Goal: Task Accomplishment & Management: Use online tool/utility

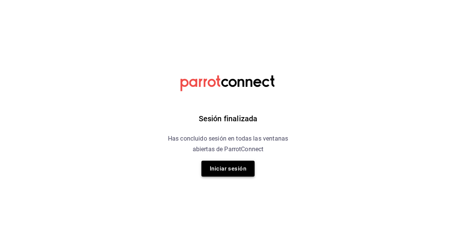
click at [222, 162] on button "Iniciar sesión" at bounding box center [227, 169] width 53 height 16
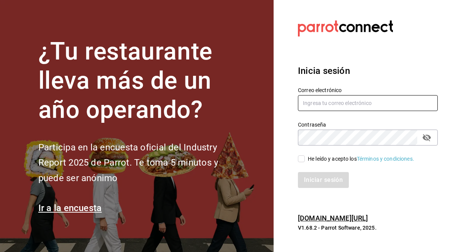
type input "[EMAIL_ADDRESS][DOMAIN_NAME]"
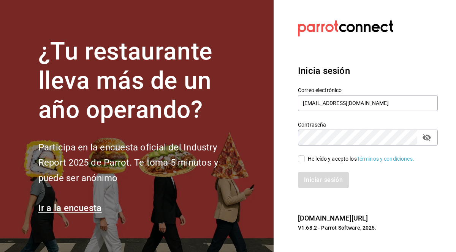
click at [301, 158] on input "He leído y acepto los Términos y condiciones." at bounding box center [301, 159] width 7 height 7
checkbox input "true"
click at [315, 175] on button "Iniciar sesión" at bounding box center [324, 180] width 52 height 16
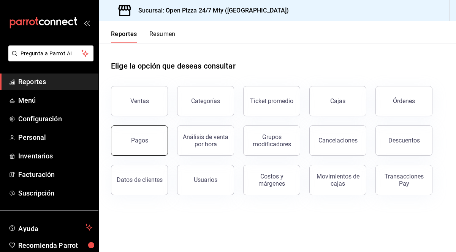
click at [148, 149] on button "Pagos" at bounding box center [139, 141] width 57 height 30
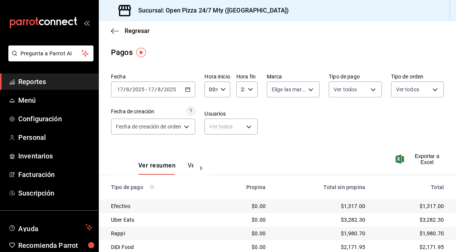
click at [190, 92] on icon "button" at bounding box center [187, 89] width 5 height 5
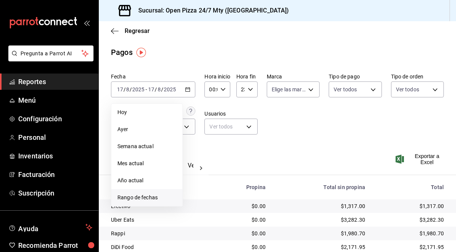
click at [145, 195] on span "Rango de fechas" at bounding box center [146, 198] width 59 height 8
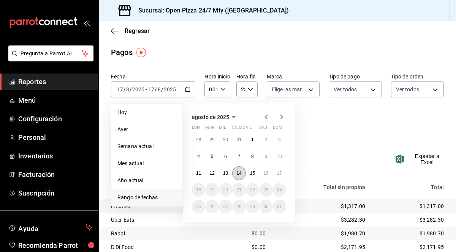
click at [237, 176] on abbr "14" at bounding box center [238, 173] width 5 height 5
click at [252, 173] on abbr "15" at bounding box center [252, 173] width 5 height 5
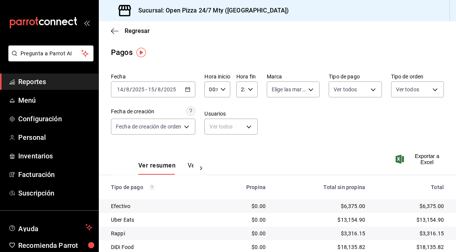
click at [312, 154] on div "Ver resumen Ver pagos Exportar a Excel" at bounding box center [277, 164] width 357 height 40
click at [213, 88] on input "00:00" at bounding box center [210, 89] width 13 height 15
click at [213, 134] on button "11" at bounding box center [212, 141] width 10 height 15
type input "11:00"
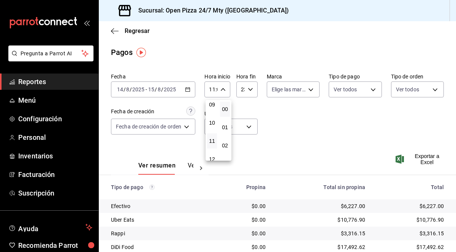
click at [289, 133] on div at bounding box center [228, 126] width 456 height 252
click at [241, 91] on input "23:59" at bounding box center [240, 89] width 8 height 15
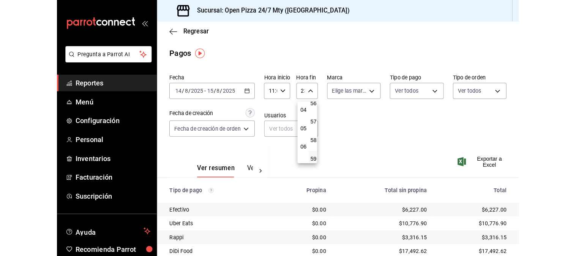
scroll to position [84, 0]
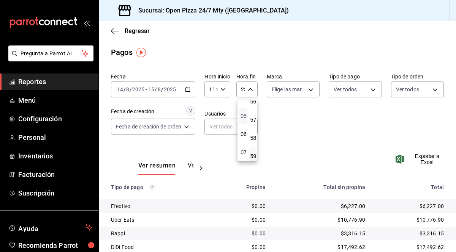
click at [243, 115] on span "05" at bounding box center [243, 116] width 0 height 6
type input "05:59"
click at [307, 129] on div at bounding box center [228, 126] width 456 height 252
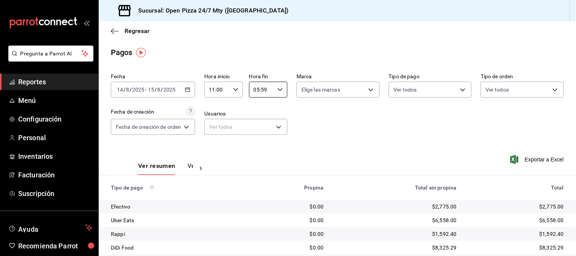
click at [345, 115] on div "Fecha 2025-08-14 14 / 8 / 2025 - 2025-08-15 15 / 8 / 2025 Hora inicio 11:00 Hor…" at bounding box center [337, 107] width 453 height 74
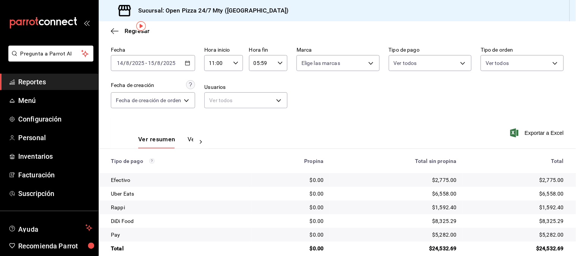
scroll to position [38, 0]
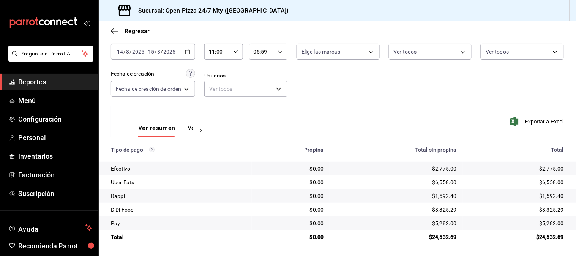
click at [395, 115] on div "Ver resumen Ver pagos Exportar a Excel" at bounding box center [337, 126] width 477 height 40
click at [186, 51] on \(Stroke\) "button" at bounding box center [187, 52] width 5 height 4
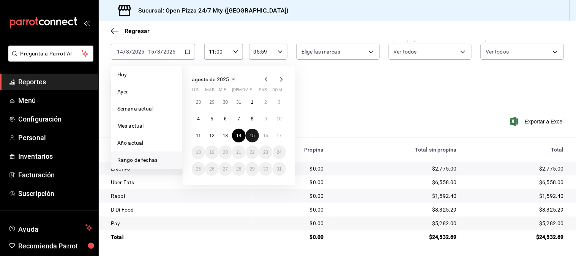
click at [255, 133] on button "15" at bounding box center [252, 136] width 13 height 14
click at [265, 135] on abbr "16" at bounding box center [265, 135] width 5 height 5
type input "00:00"
type input "23:59"
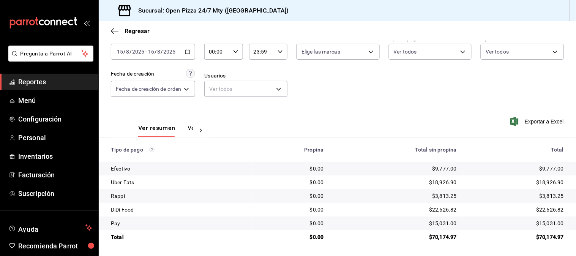
click at [339, 111] on div "Ver resumen Ver pagos Exportar a Excel" at bounding box center [337, 126] width 477 height 40
click at [237, 51] on icon "button" at bounding box center [235, 51] width 5 height 5
click at [215, 100] on span "11" at bounding box center [214, 103] width 7 height 6
type input "11:00"
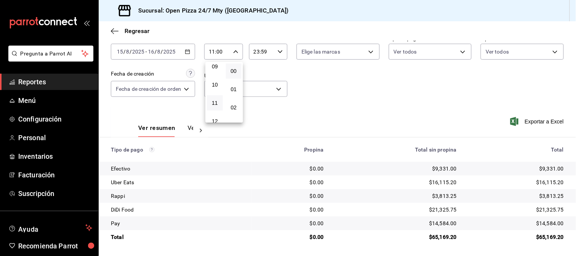
click at [328, 96] on div at bounding box center [288, 128] width 576 height 256
click at [263, 54] on input "23:59" at bounding box center [261, 51] width 25 height 15
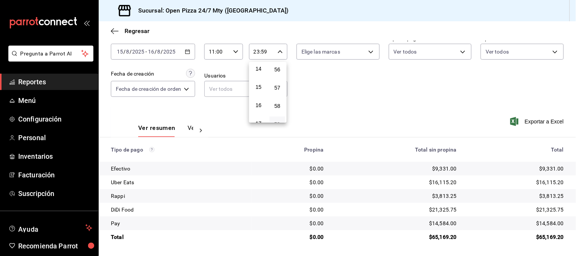
scroll to position [77, 0]
click at [254, 82] on button "05" at bounding box center [259, 84] width 16 height 15
type input "05:59"
click at [352, 95] on div at bounding box center [288, 128] width 576 height 256
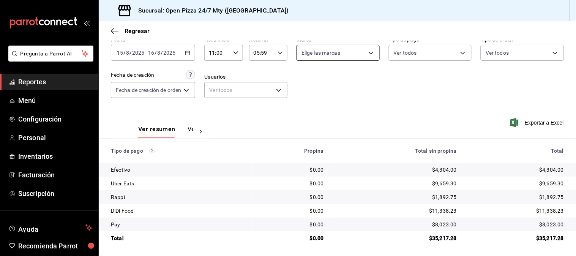
scroll to position [38, 0]
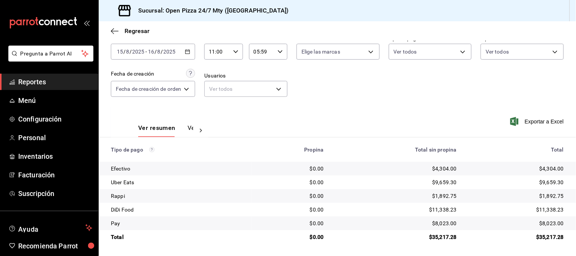
click at [362, 98] on div "Fecha 2025-08-15 15 / 8 / 2025 - 2025-08-16 16 / 8 / 2025 Hora inicio 11:00 Hor…" at bounding box center [337, 69] width 453 height 74
click at [184, 54] on div "2025-08-15 15 / 8 / 2025 - 2025-08-16 16 / 8 / 2025" at bounding box center [153, 52] width 84 height 16
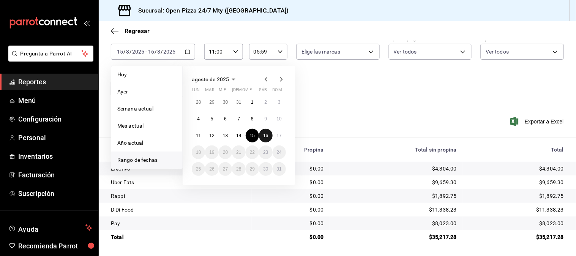
click at [264, 135] on abbr "16" at bounding box center [265, 135] width 5 height 5
click at [278, 131] on button "17" at bounding box center [279, 136] width 13 height 14
type input "00:00"
type input "23:59"
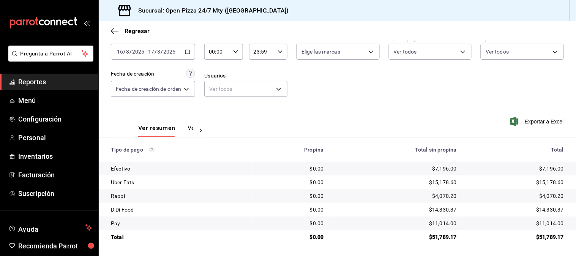
click at [308, 121] on div "Ver resumen Ver pagos Exportar a Excel" at bounding box center [337, 126] width 477 height 40
click at [218, 50] on input "00:00" at bounding box center [216, 51] width 25 height 15
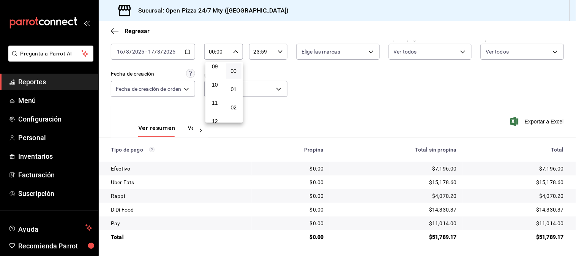
click at [214, 101] on span "11" at bounding box center [214, 103] width 7 height 6
type input "11:00"
click at [337, 109] on div at bounding box center [288, 128] width 576 height 256
click at [255, 54] on input "23:59" at bounding box center [261, 51] width 25 height 15
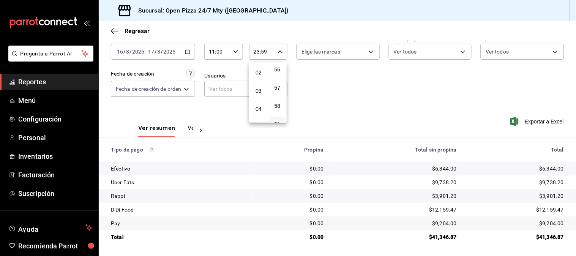
scroll to position [77, 0]
click at [257, 82] on span "05" at bounding box center [258, 85] width 7 height 6
type input "05:59"
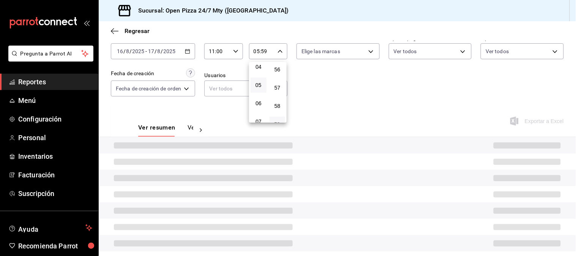
click at [351, 97] on div at bounding box center [288, 128] width 576 height 256
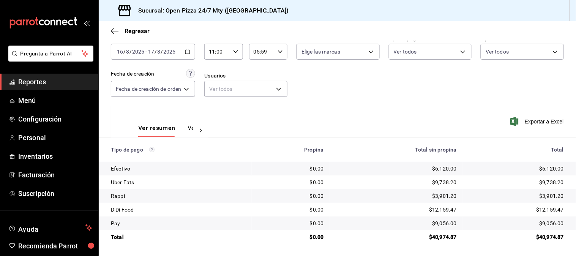
click at [351, 97] on div "00 01 02 03 04 05 06 07 08 09 10 11 12 13 14 15 16 17 18 19 20 21 22 23 00 01 0…" at bounding box center [288, 129] width 576 height 254
click at [351, 97] on div "Fecha 2025-08-16 16 / 8 / 2025 - 2025-08-17 17 / 8 / 2025 Hora inicio 11:00 Hor…" at bounding box center [337, 69] width 453 height 74
click at [337, 120] on div "Ver resumen Ver pagos Exportar a Excel" at bounding box center [337, 126] width 477 height 40
